Goal: Check status

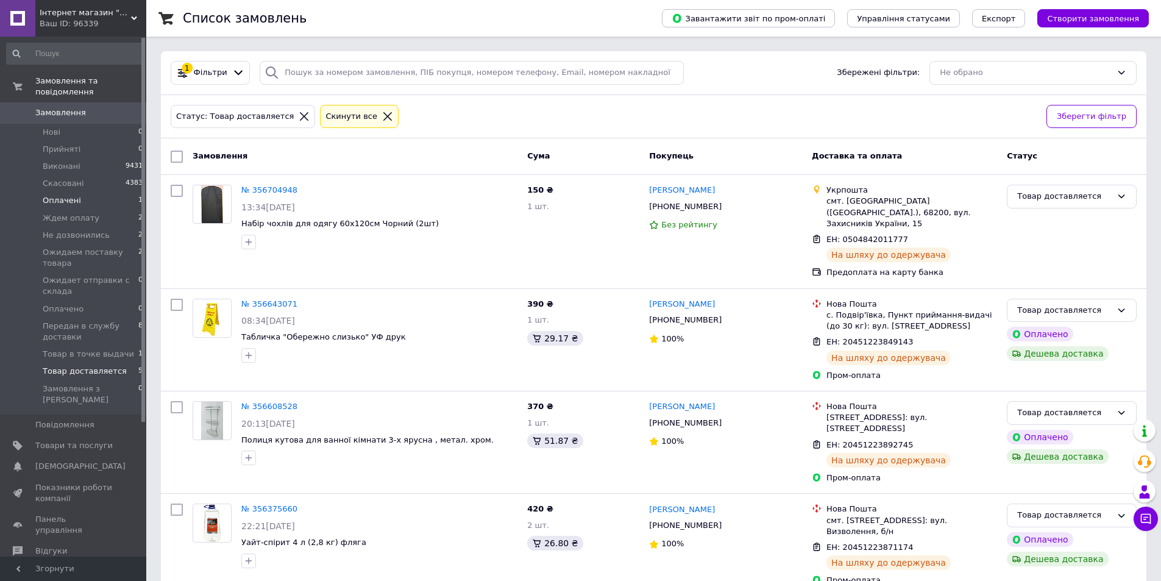
click at [62, 195] on span "Оплачені" at bounding box center [62, 200] width 38 height 11
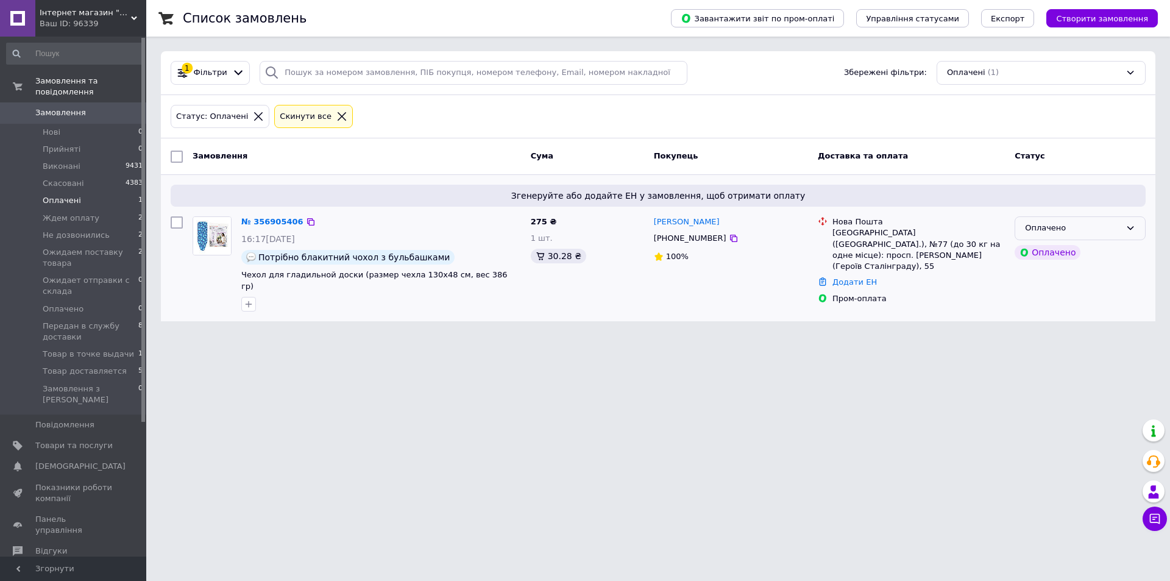
click at [1138, 229] on div "Оплачено" at bounding box center [1080, 228] width 131 height 24
click at [1099, 255] on li "Прийнято" at bounding box center [1080, 254] width 130 height 23
click at [61, 321] on span "Передан в службу доставки" at bounding box center [91, 332] width 96 height 22
